Goal: Information Seeking & Learning: Learn about a topic

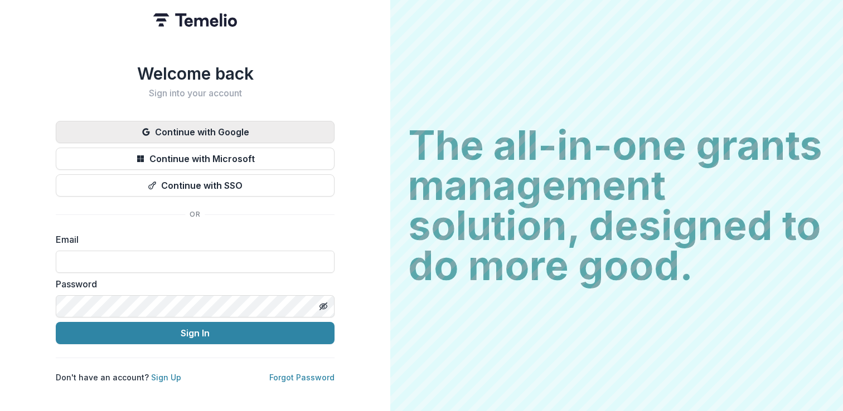
click at [249, 132] on button "Continue with Google" at bounding box center [195, 132] width 279 height 22
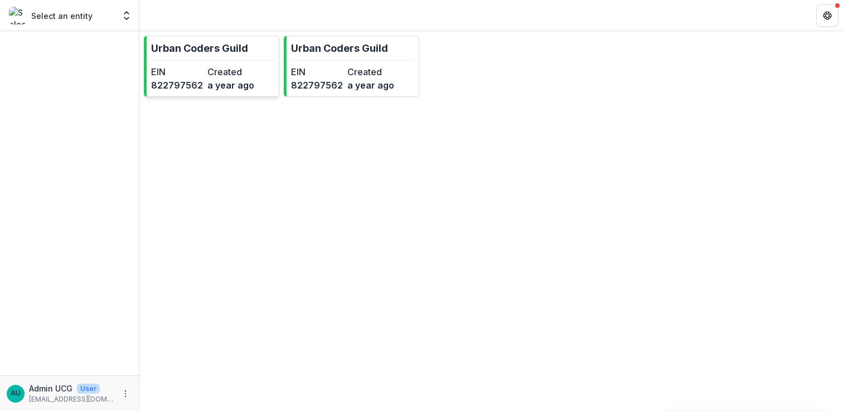
click at [173, 75] on dt "EIN" at bounding box center [177, 71] width 52 height 13
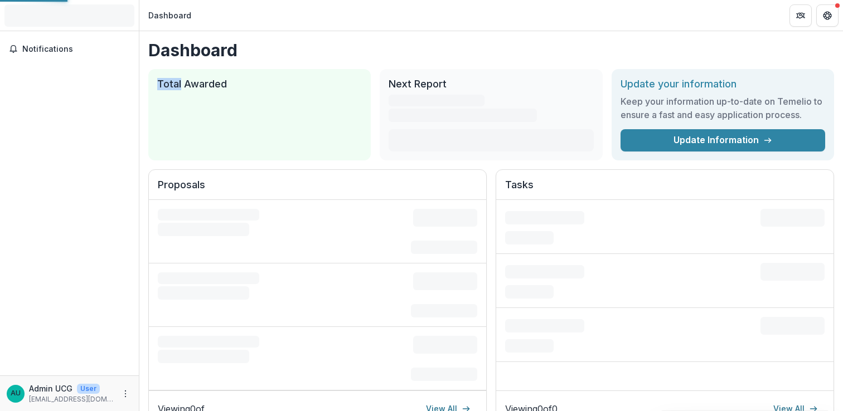
click at [173, 75] on div "Total Awarded $0 See All Payments" at bounding box center [259, 114] width 222 height 91
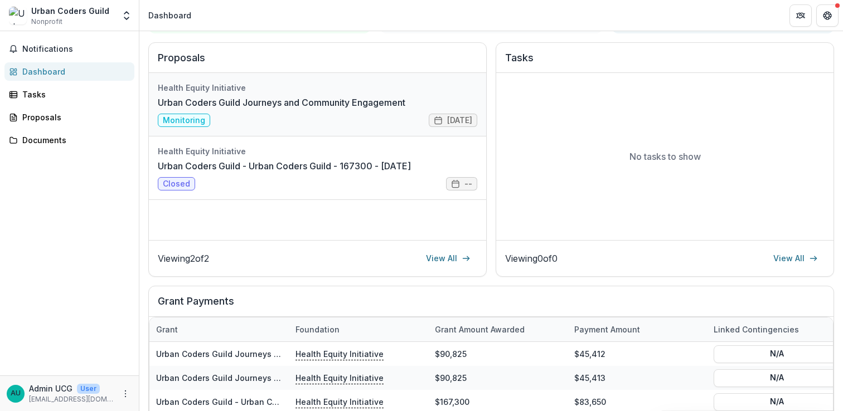
scroll to position [128, 0]
click at [352, 109] on link "Urban Coders Guild Journeys and Community Engagement" at bounding box center [281, 101] width 247 height 13
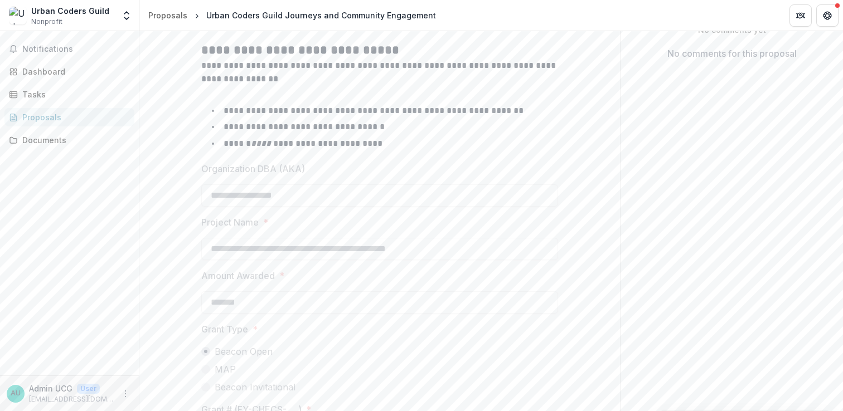
scroll to position [244, 0]
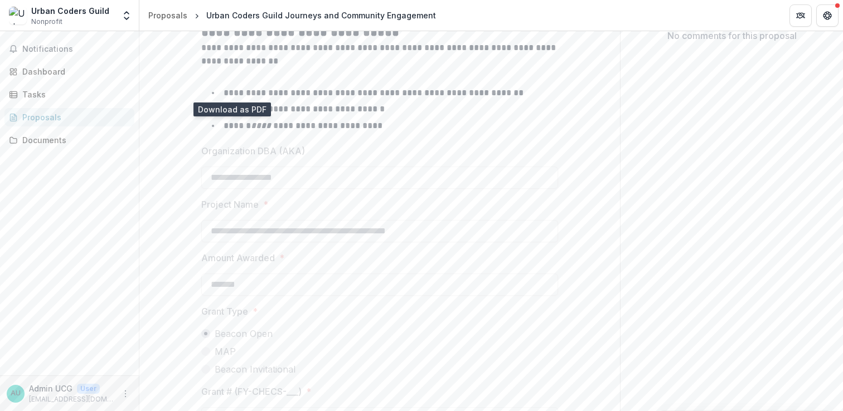
click at [228, 6] on icon "download-proposal" at bounding box center [232, 1] width 8 height 9
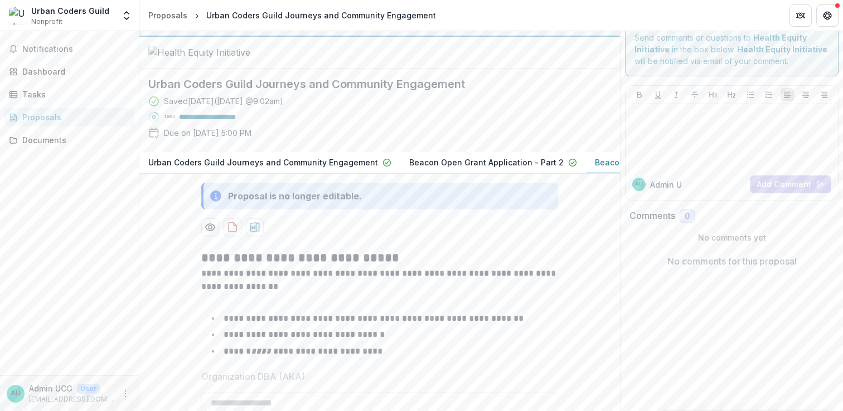
scroll to position [0, 0]
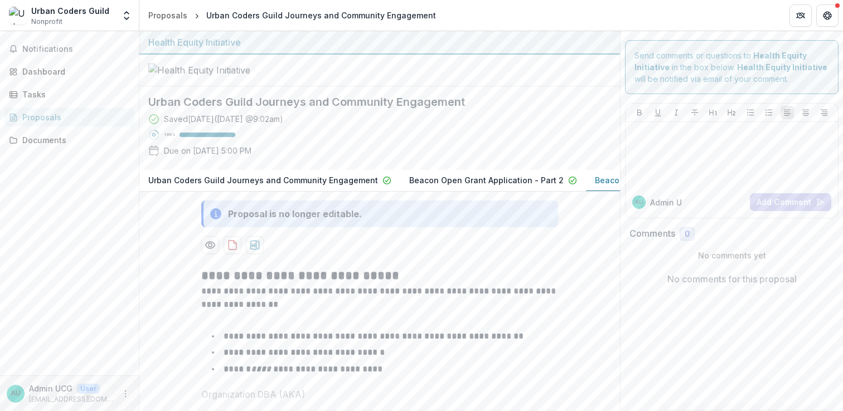
click at [481, 192] on button "Beacon Open Grant Application - Part 2" at bounding box center [493, 181] width 186 height 22
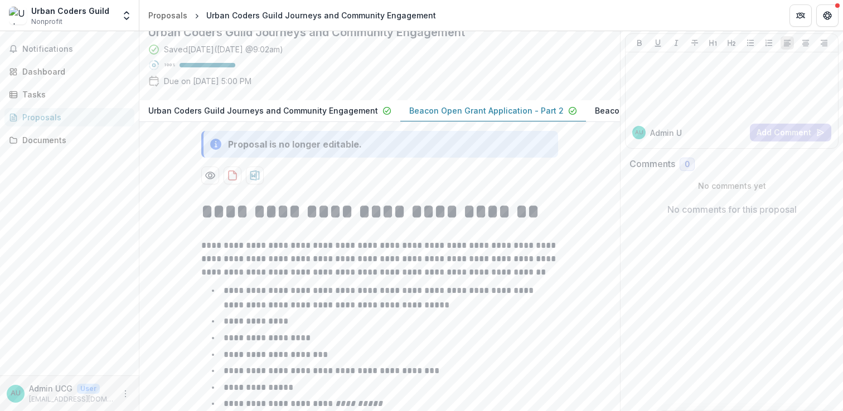
scroll to position [81, 0]
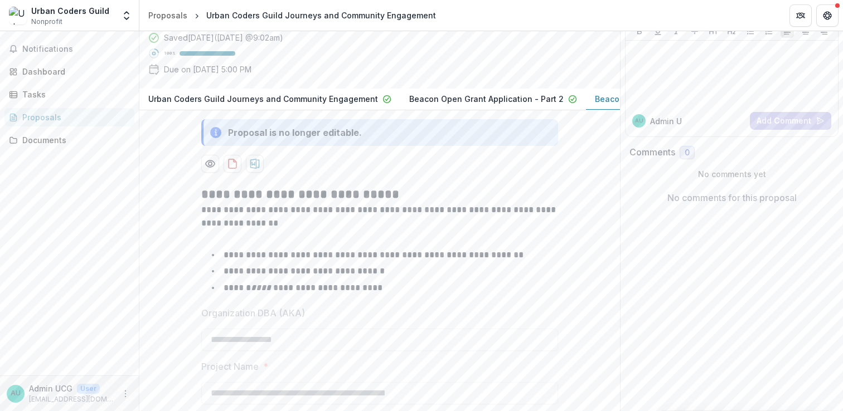
click at [595, 105] on p "Beacon Open Permissible Uses" at bounding box center [656, 99] width 122 height 12
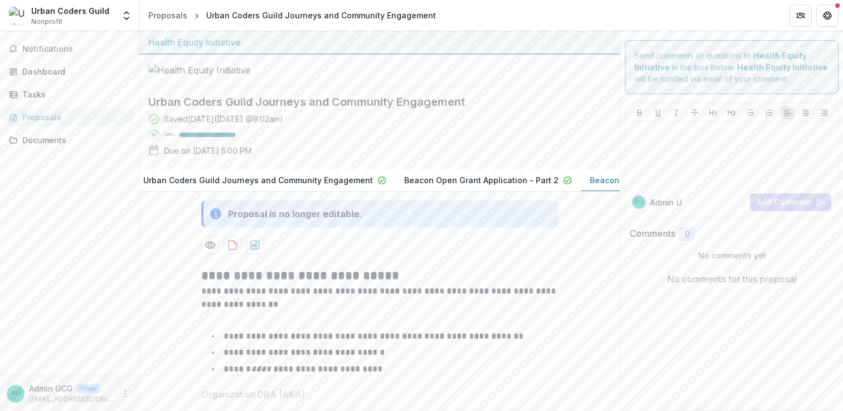
scroll to position [0, 0]
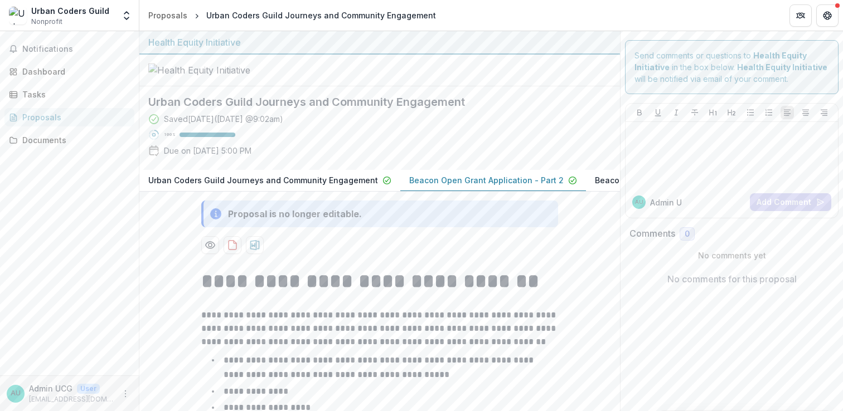
click at [489, 186] on p "Beacon Open Grant Application - Part 2" at bounding box center [486, 180] width 154 height 12
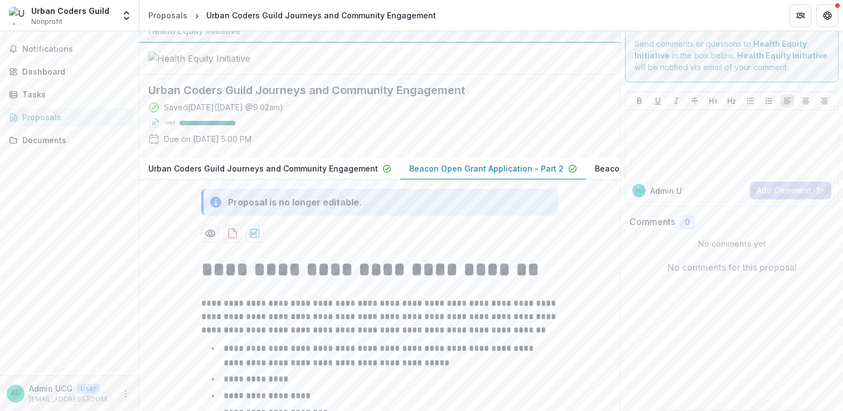
scroll to position [8, 0]
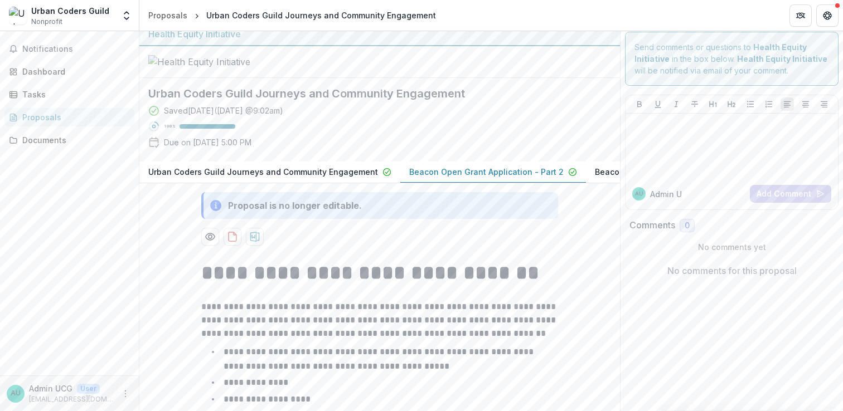
click at [339, 178] on p "Urban Coders Guild Journeys and Community Engagement" at bounding box center [263, 172] width 230 height 12
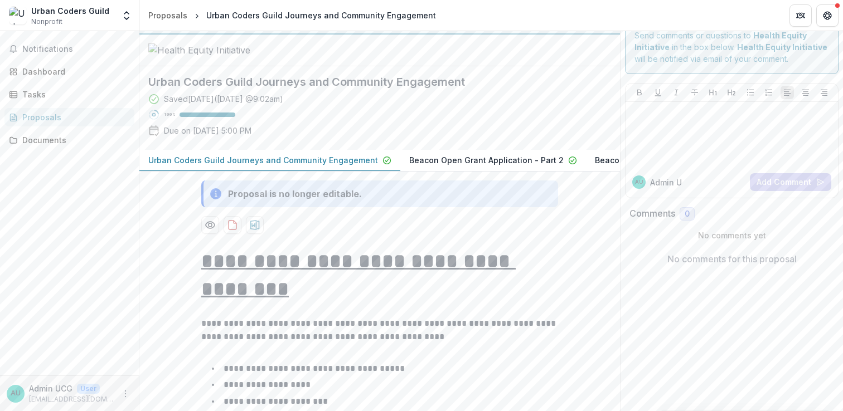
click at [340, 172] on button "Urban Coders Guild Journeys and Community Engagement" at bounding box center [269, 161] width 261 height 22
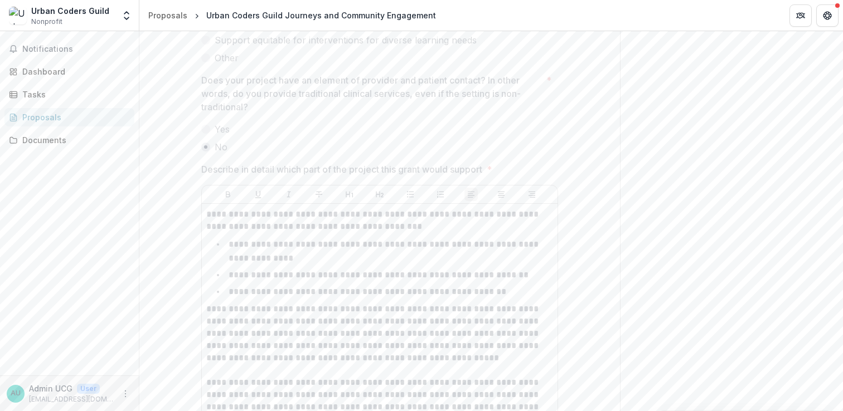
scroll to position [3888, 0]
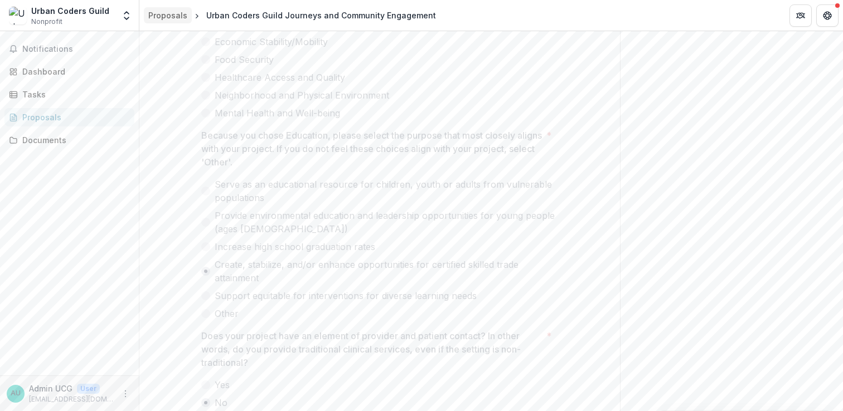
click at [160, 19] on div "Proposals" at bounding box center [167, 15] width 39 height 12
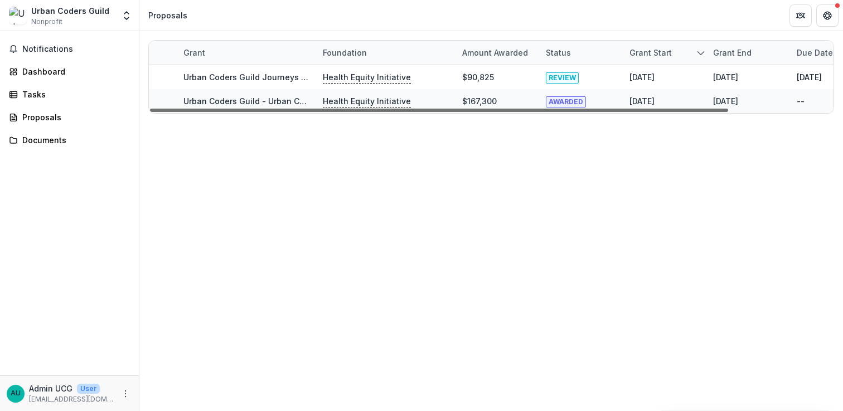
click at [245, 109] on div at bounding box center [439, 110] width 578 height 3
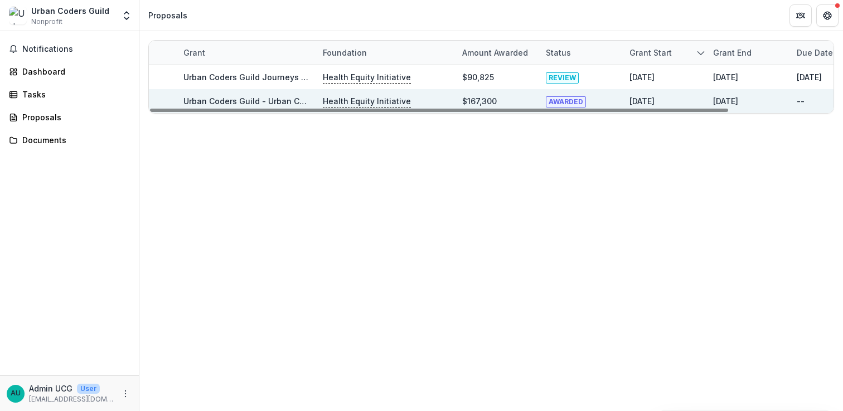
click at [286, 104] on link "Urban Coders Guild - Urban Coders Guild - 167300 - 7/1/2023" at bounding box center [298, 100] width 231 height 9
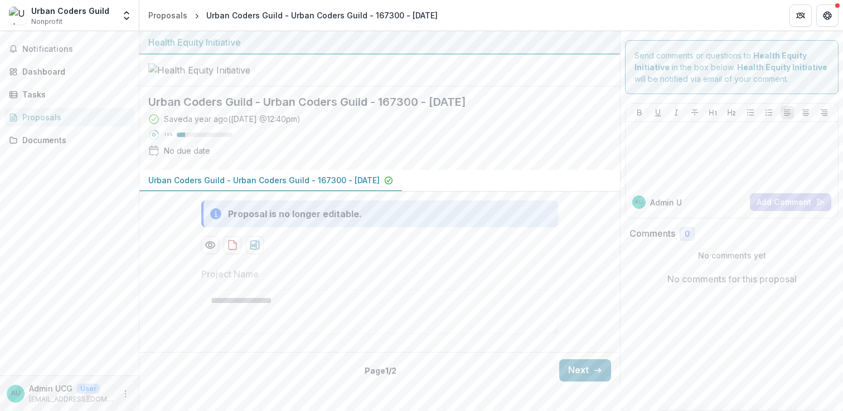
scroll to position [56, 0]
click at [280, 186] on p "Urban Coders Guild - Urban Coders Guild - 167300 - 7/1/2023" at bounding box center [263, 180] width 231 height 12
click at [586, 382] on button "Next" at bounding box center [585, 370] width 52 height 22
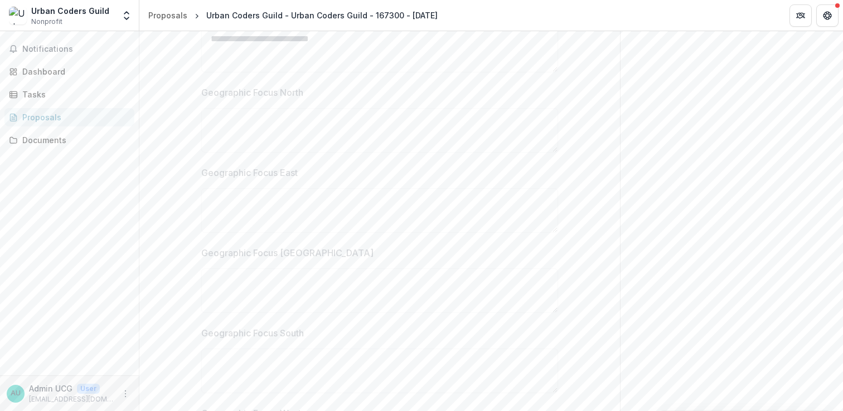
scroll to position [409, 0]
